Goal: Navigation & Orientation: Find specific page/section

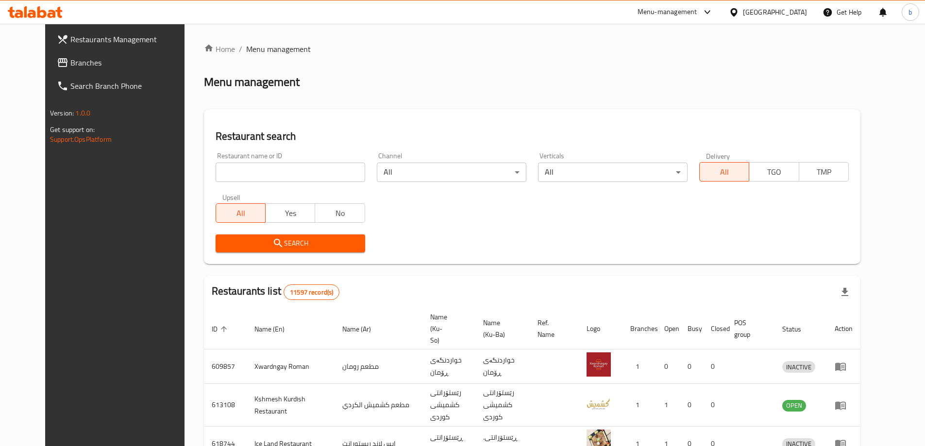
click at [58, 70] on link "Branches" at bounding box center [124, 62] width 151 height 23
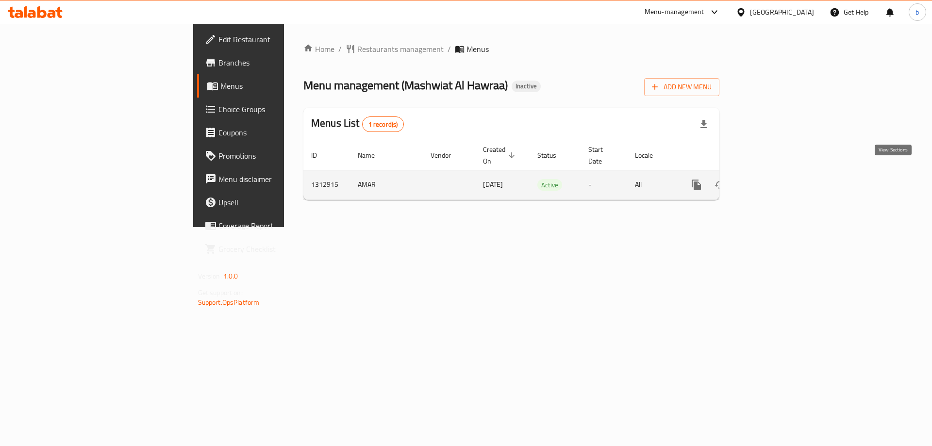
click at [772, 179] on icon "enhanced table" at bounding box center [767, 185] width 12 height 12
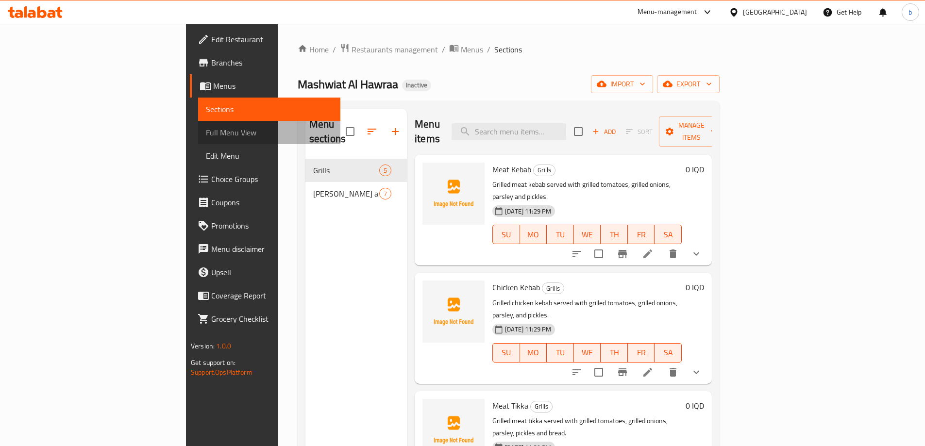
click at [206, 127] on span "Full Menu View" at bounding box center [269, 133] width 127 height 12
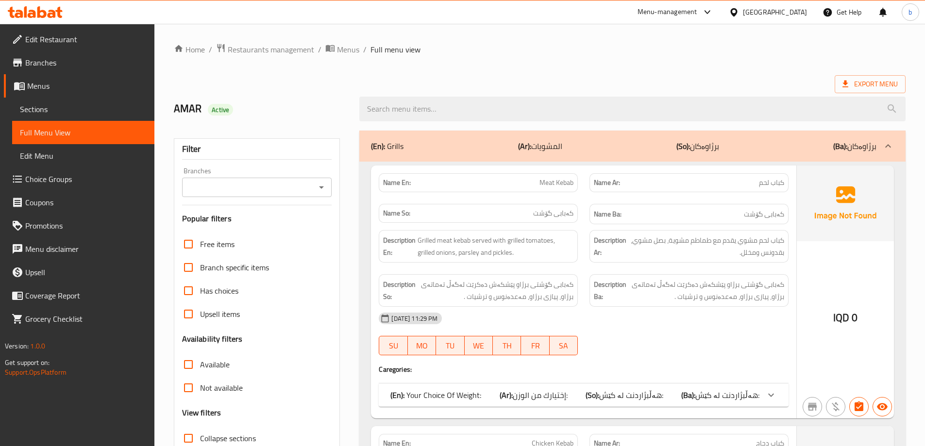
click at [323, 185] on icon "Open" at bounding box center [322, 188] width 12 height 12
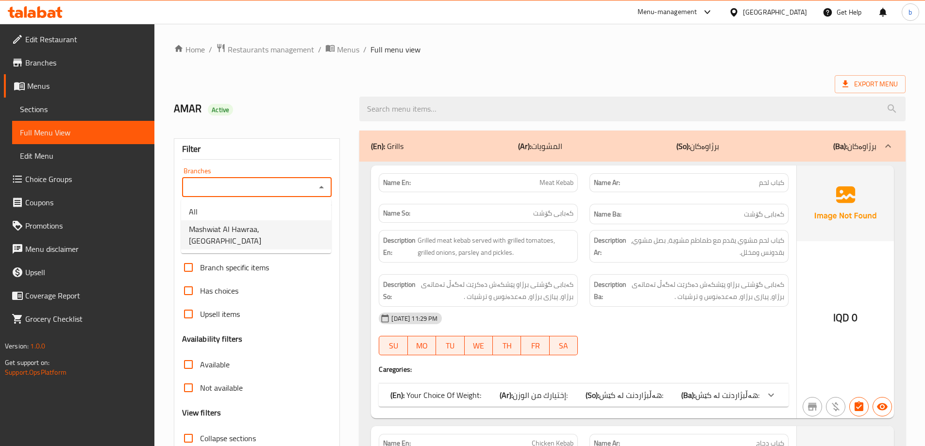
click at [262, 233] on span "Mashwiat Al Hawraa, [GEOGRAPHIC_DATA]" at bounding box center [256, 234] width 134 height 23
type input "Mashwiat Al Hawraa, [GEOGRAPHIC_DATA]"
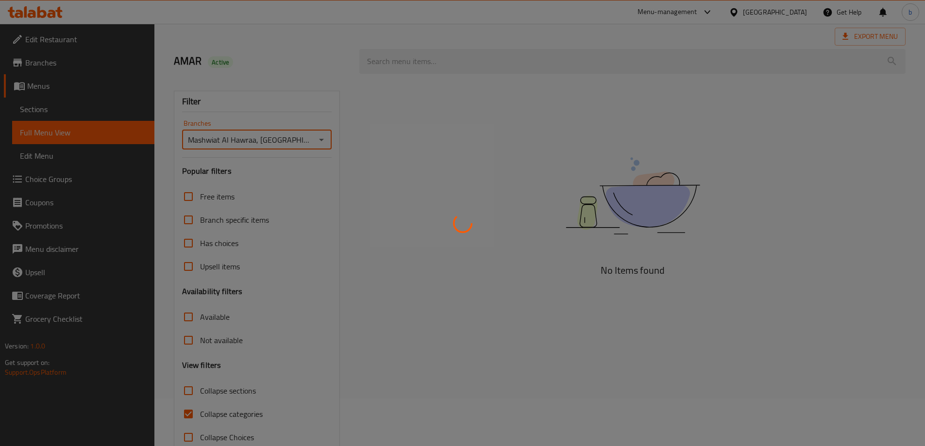
scroll to position [70, 0]
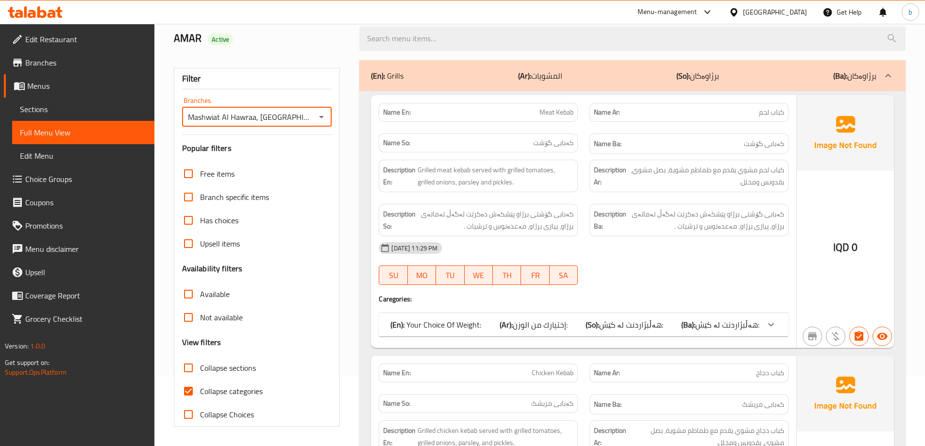
click at [194, 392] on input "Collapse categories" at bounding box center [188, 391] width 23 height 23
checkbox input "false"
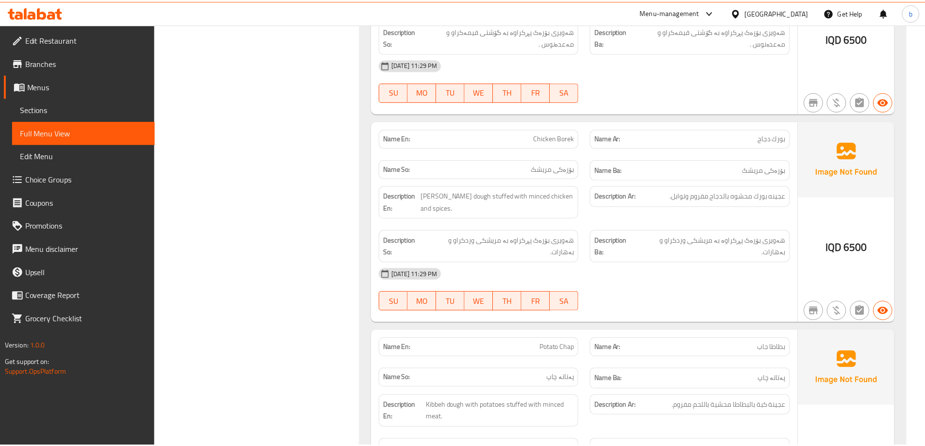
scroll to position [3227, 0]
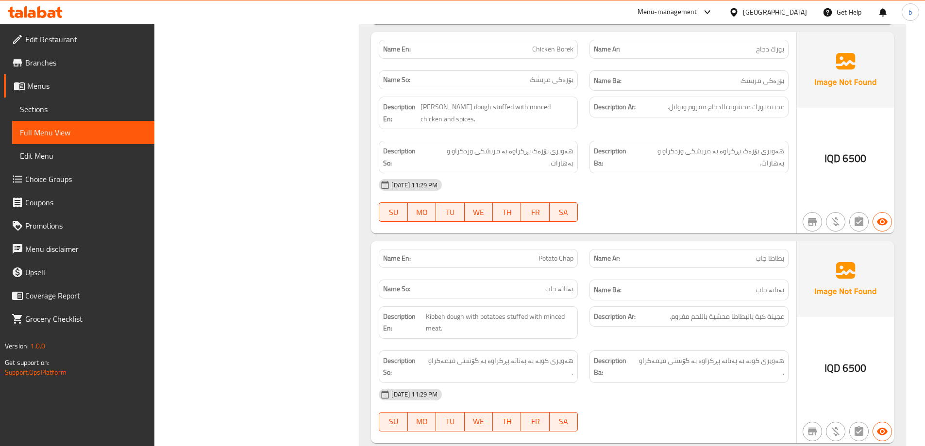
click at [86, 59] on span "Branches" at bounding box center [85, 63] width 121 height 12
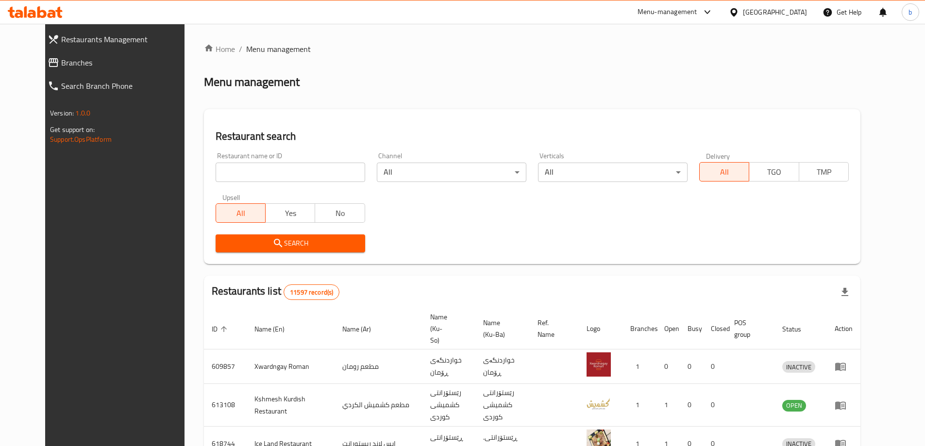
click at [71, 59] on span "Branches" at bounding box center [126, 63] width 131 height 12
